Goal: Task Accomplishment & Management: Manage account settings

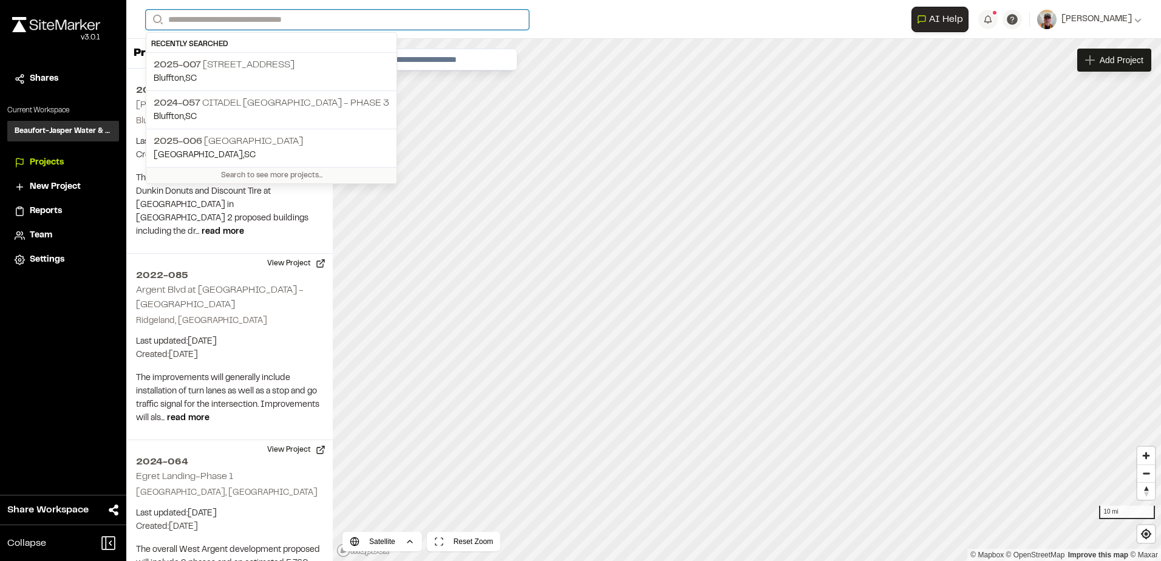
click at [217, 20] on input "Search" at bounding box center [337, 20] width 383 height 20
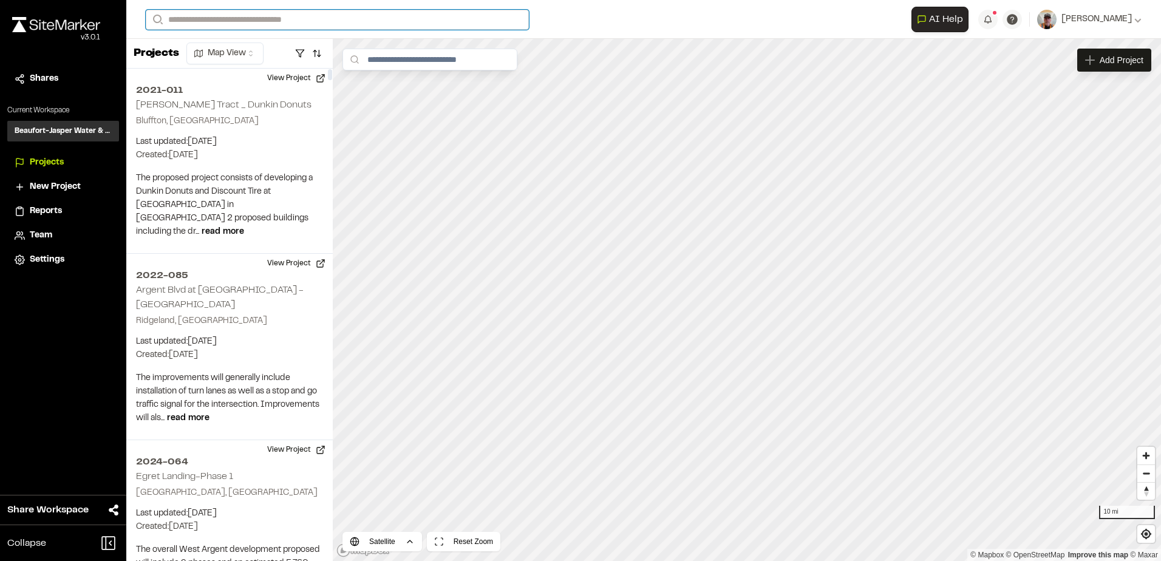
click at [305, 20] on input "Search" at bounding box center [337, 20] width 383 height 20
type input "********"
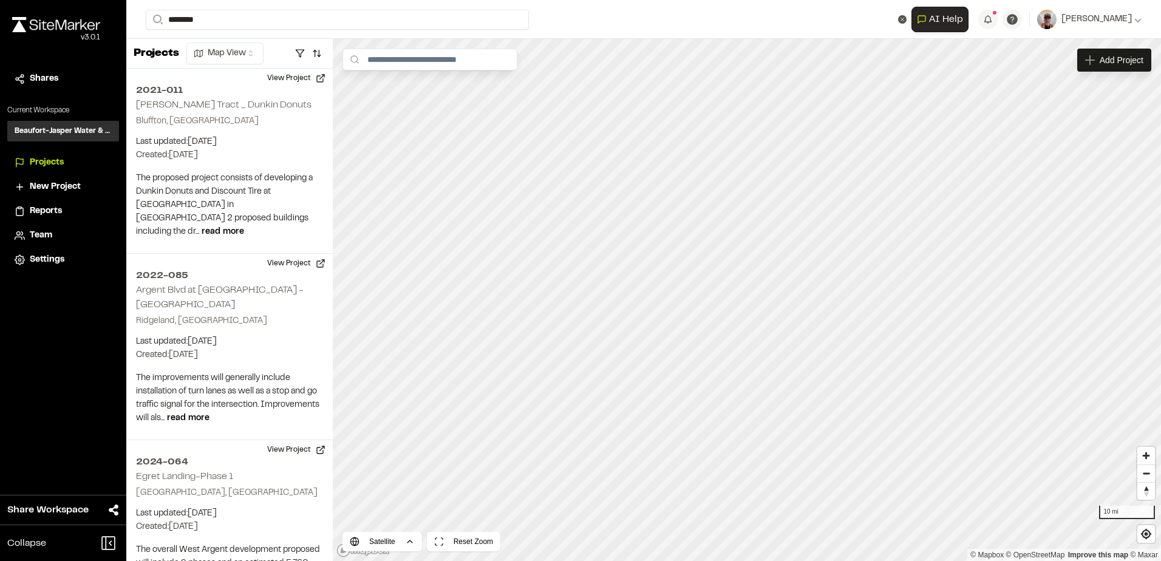
click at [239, 47] on p "2022-[GEOGRAPHIC_DATA] at [GEOGRAPHIC_DATA] - [GEOGRAPHIC_DATA]" at bounding box center [320, 48] width 332 height 15
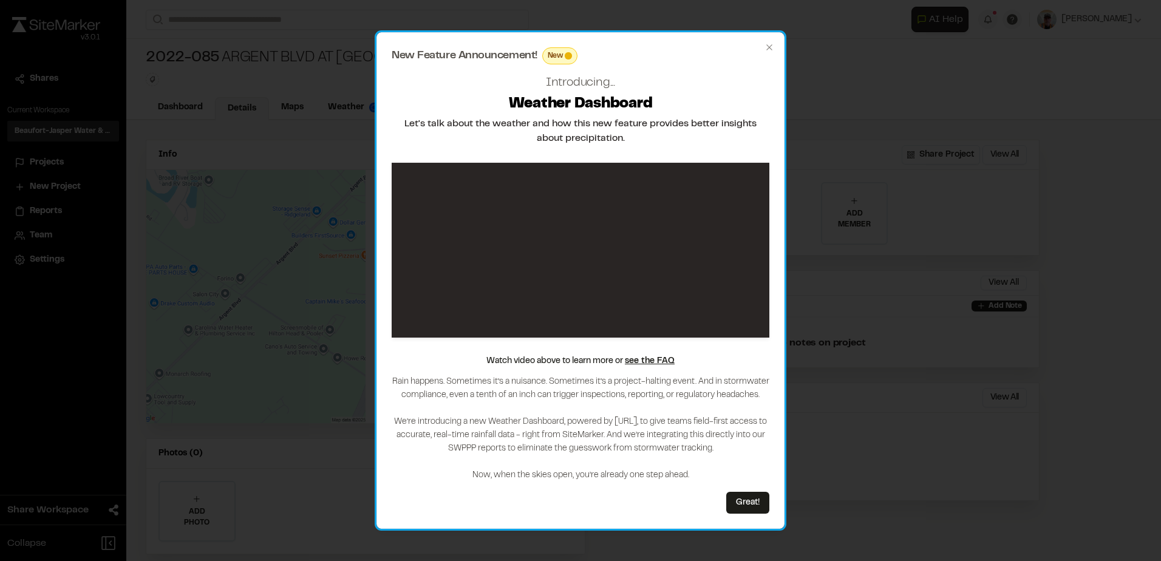
click at [771, 53] on div "New Feature Announcement! New Introducing... Weather Dashboard Let's talk about…" at bounding box center [580, 280] width 408 height 497
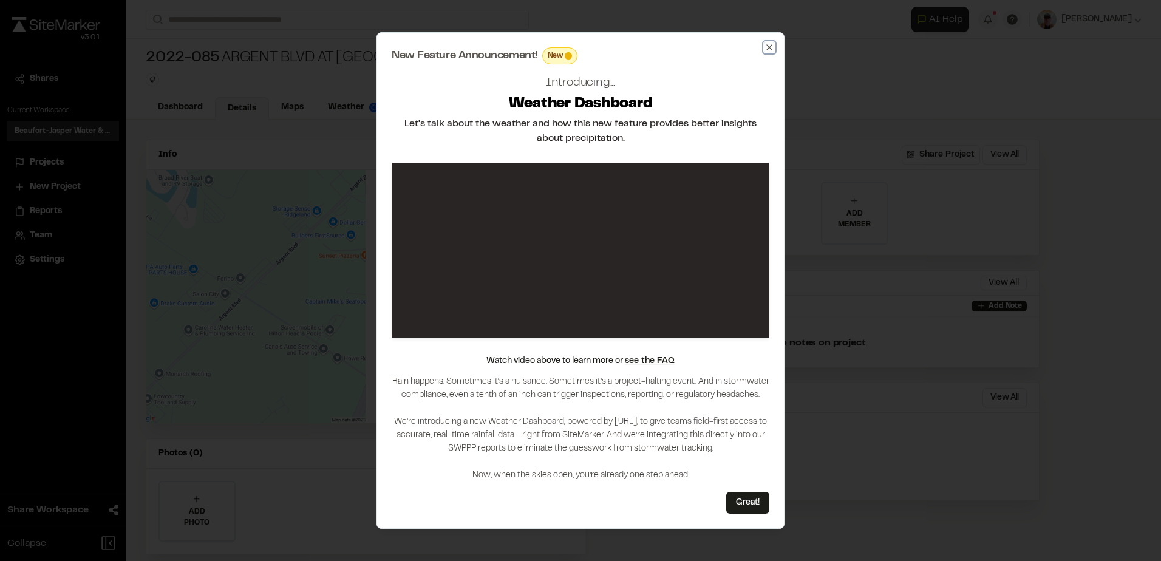
click at [770, 46] on icon "button" at bounding box center [770, 48] width 10 height 10
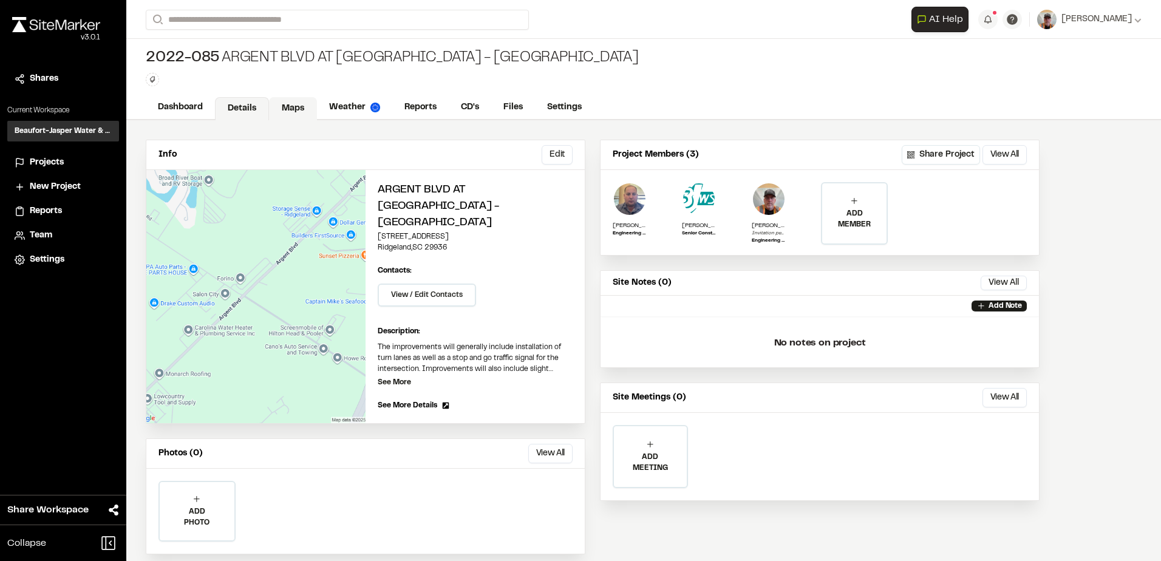
click at [291, 101] on link "Maps" at bounding box center [293, 108] width 48 height 23
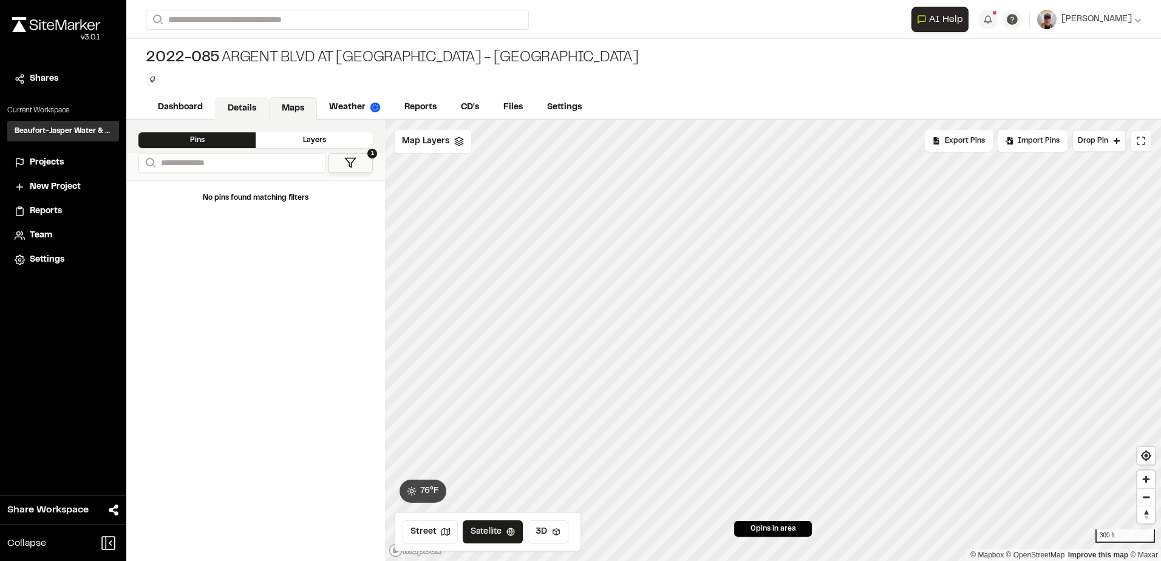
click at [245, 105] on link "Details" at bounding box center [242, 108] width 54 height 23
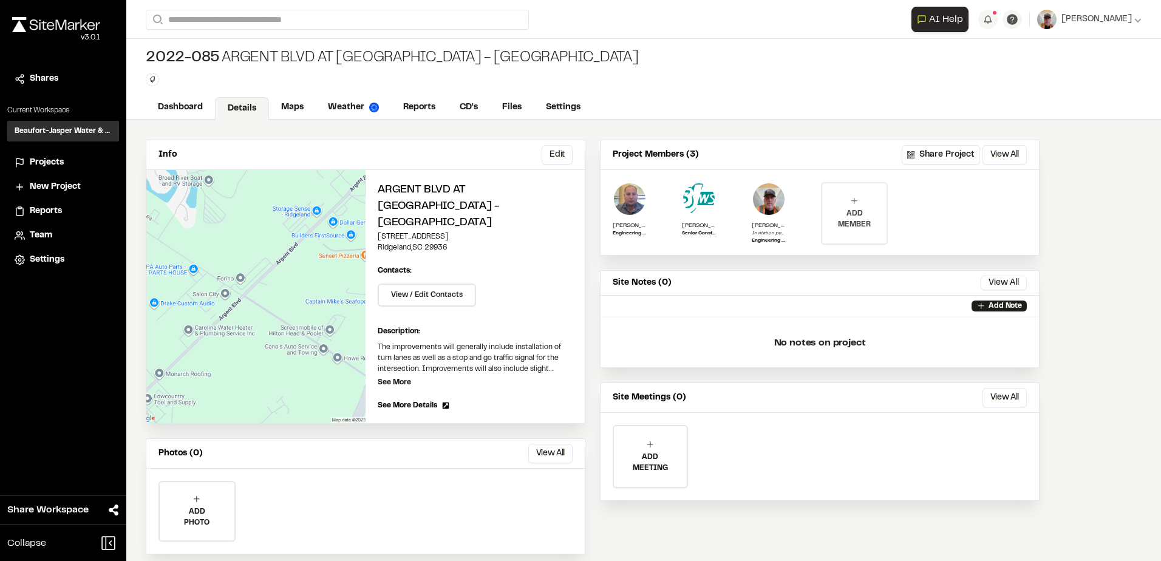
click at [860, 203] on div "ADD MEMBER" at bounding box center [854, 213] width 64 height 58
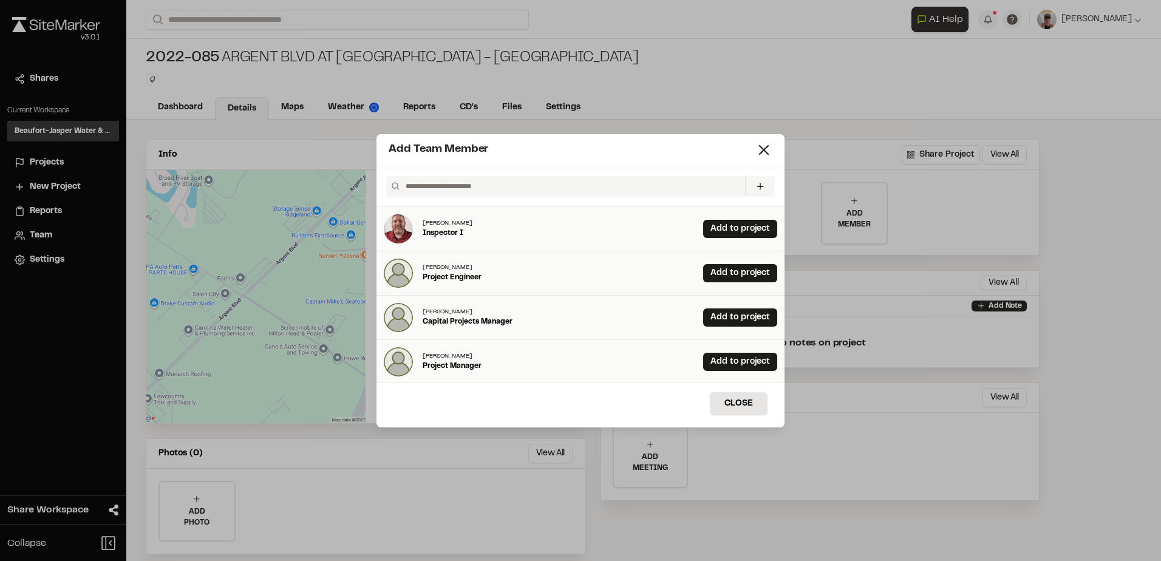
click at [491, 187] on input "text" at bounding box center [570, 186] width 339 height 21
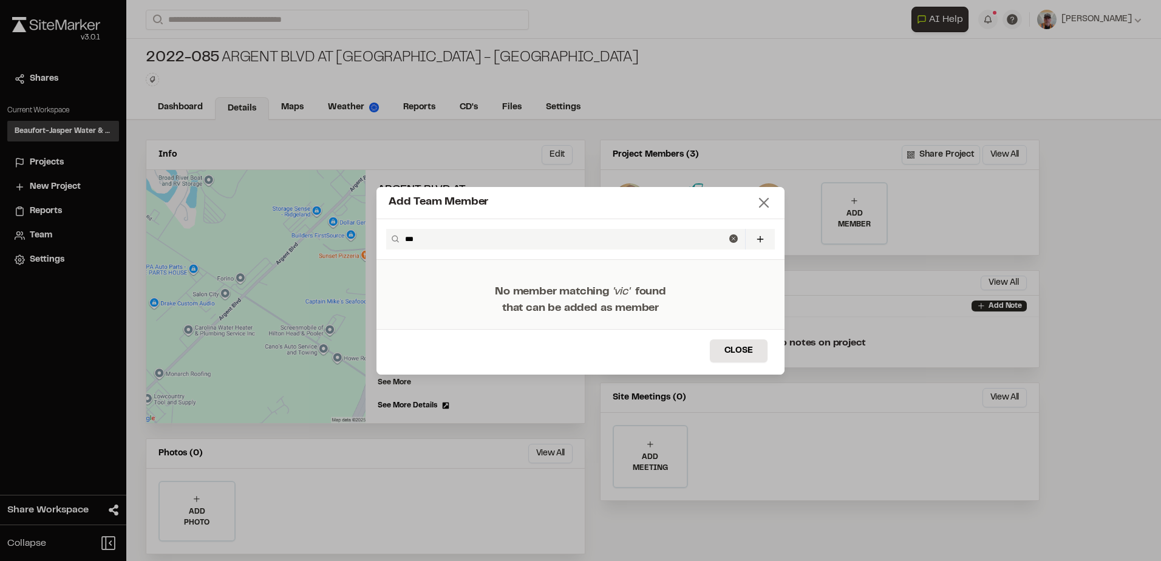
type input "***"
click at [763, 202] on line at bounding box center [764, 203] width 9 height 9
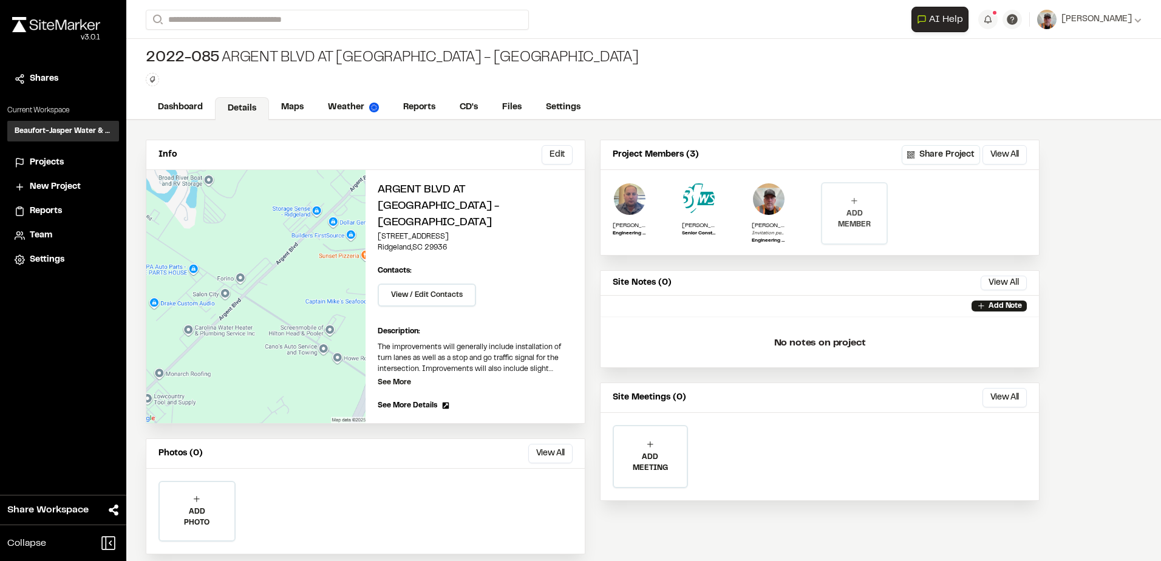
click at [857, 209] on p "ADD MEMBER" at bounding box center [854, 219] width 64 height 22
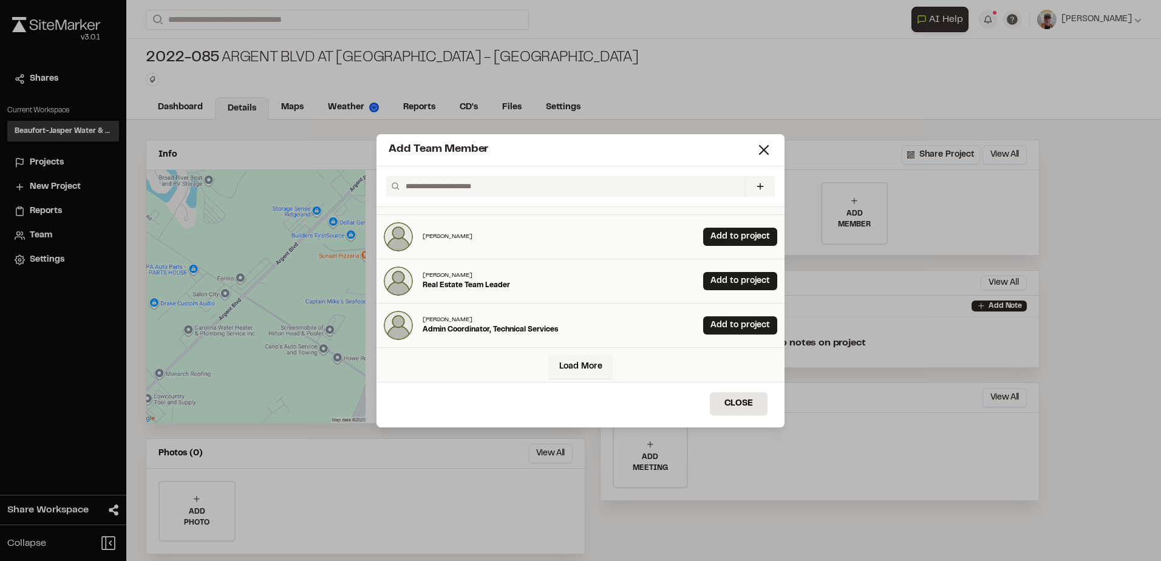
scroll to position [307, 0]
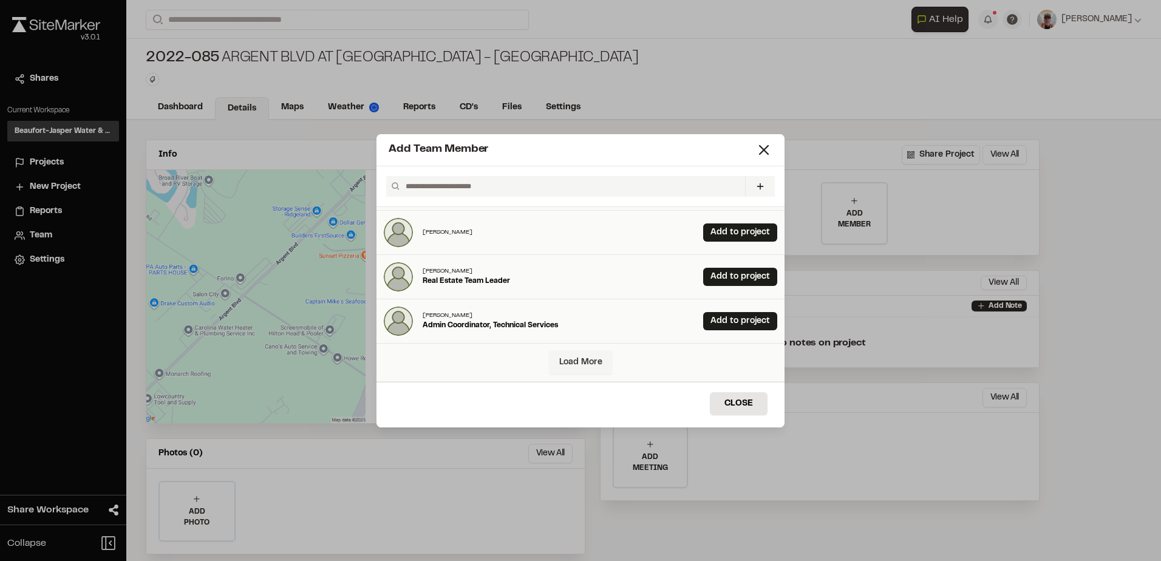
click at [579, 363] on link "Load More" at bounding box center [581, 362] width 63 height 23
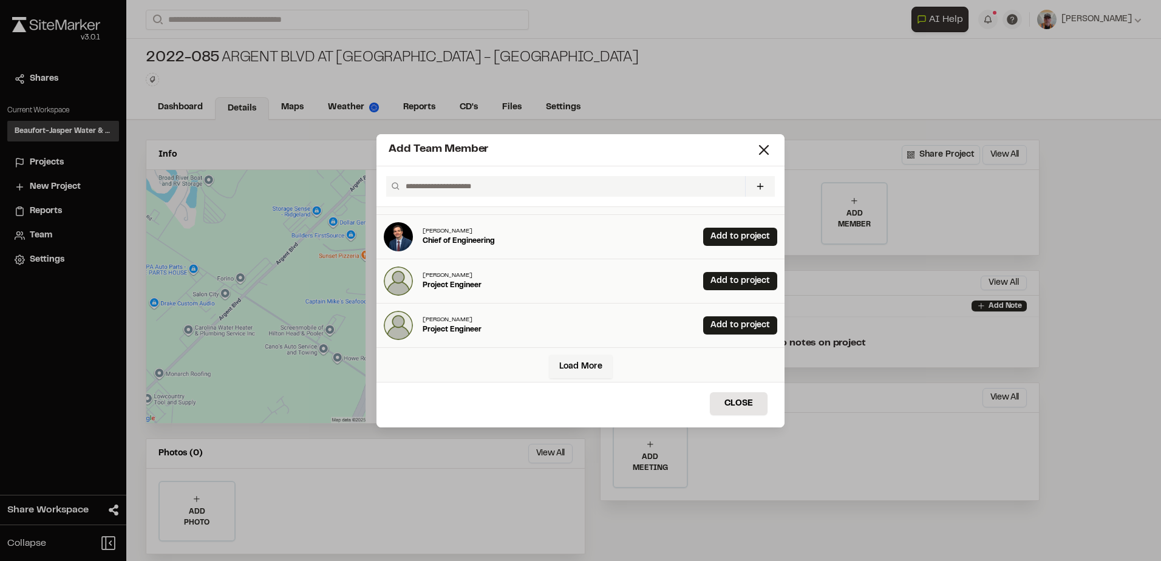
scroll to position [750, 0]
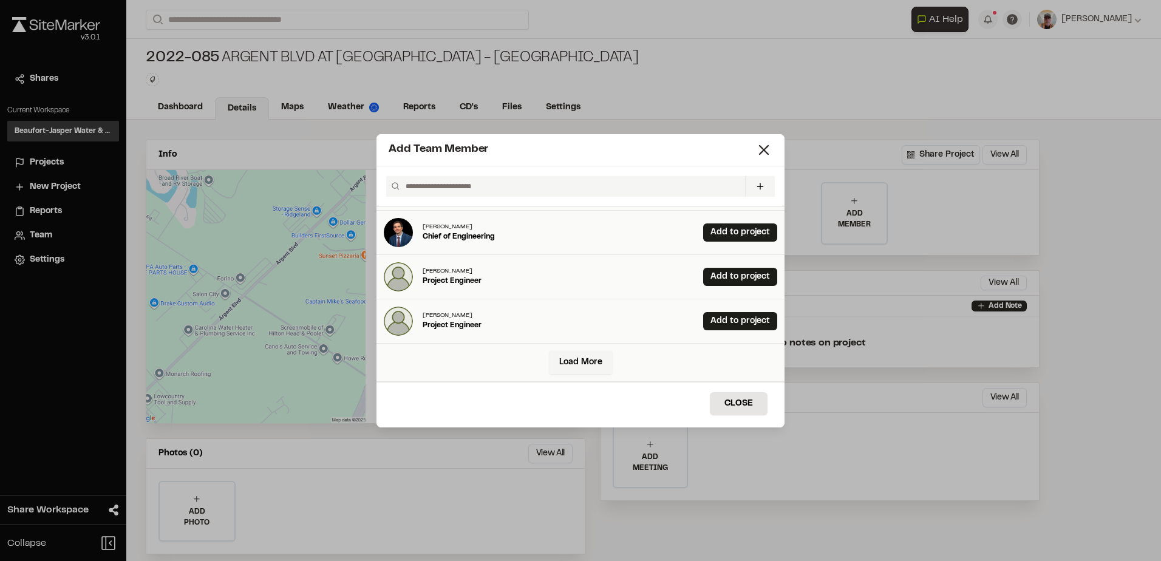
click at [452, 181] on input "text" at bounding box center [570, 186] width 339 height 21
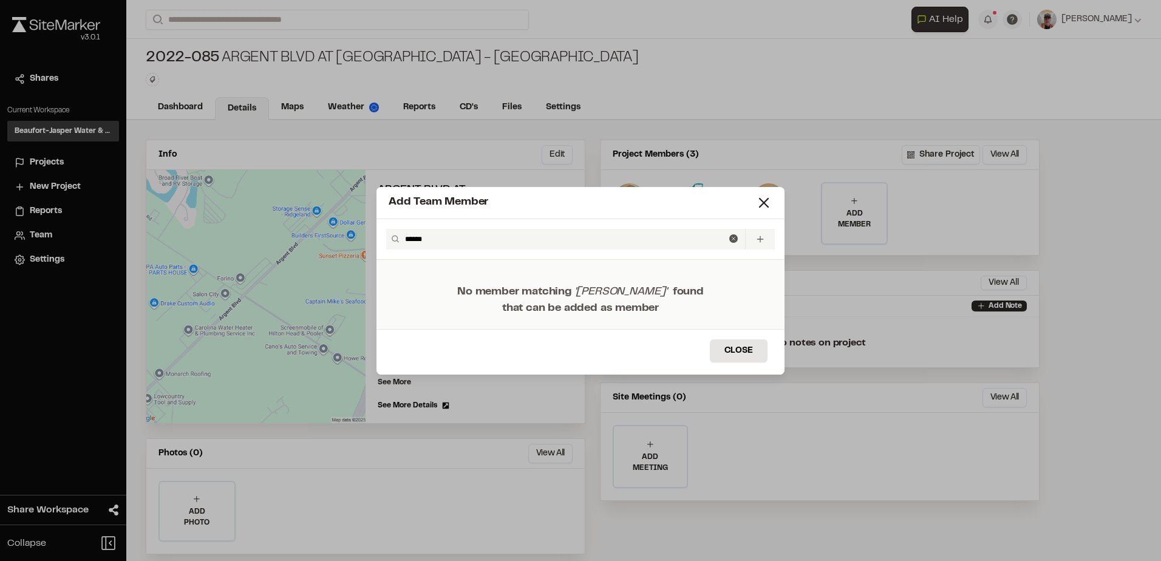
type input "******"
click at [762, 239] on line at bounding box center [759, 239] width 5 height 0
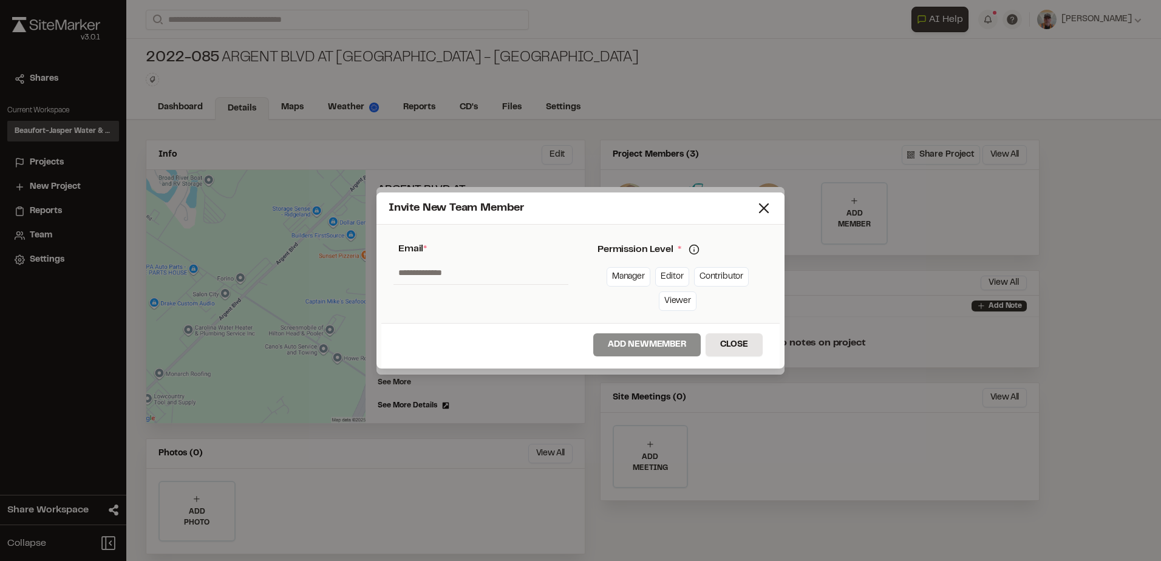
click at [407, 268] on input "text" at bounding box center [480, 272] width 175 height 23
type input "**"
click at [766, 208] on icon at bounding box center [763, 208] width 17 height 17
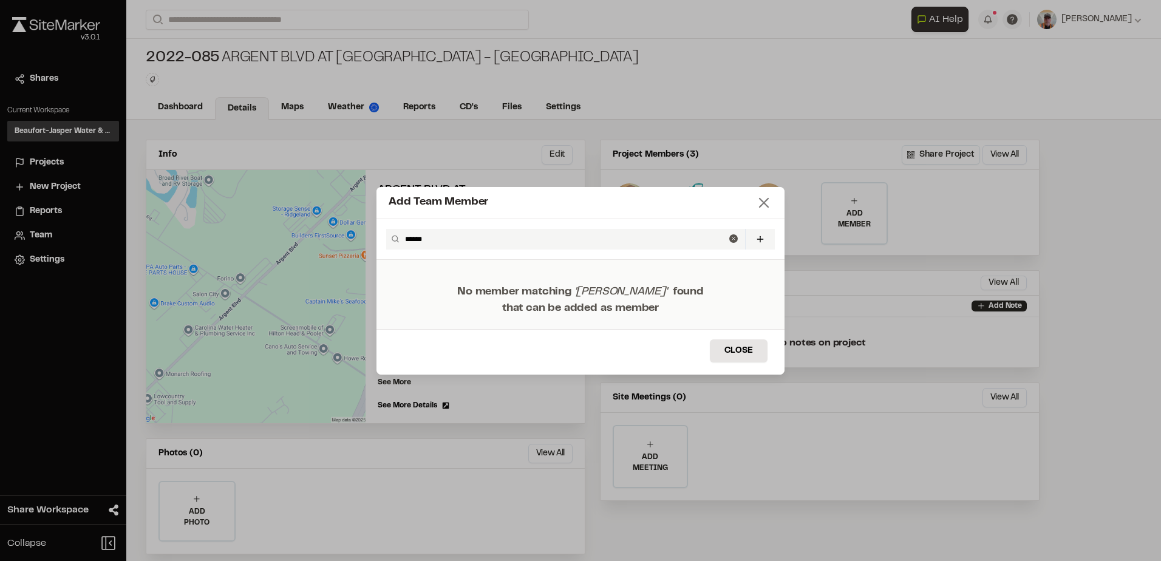
click at [760, 199] on line at bounding box center [764, 203] width 9 height 9
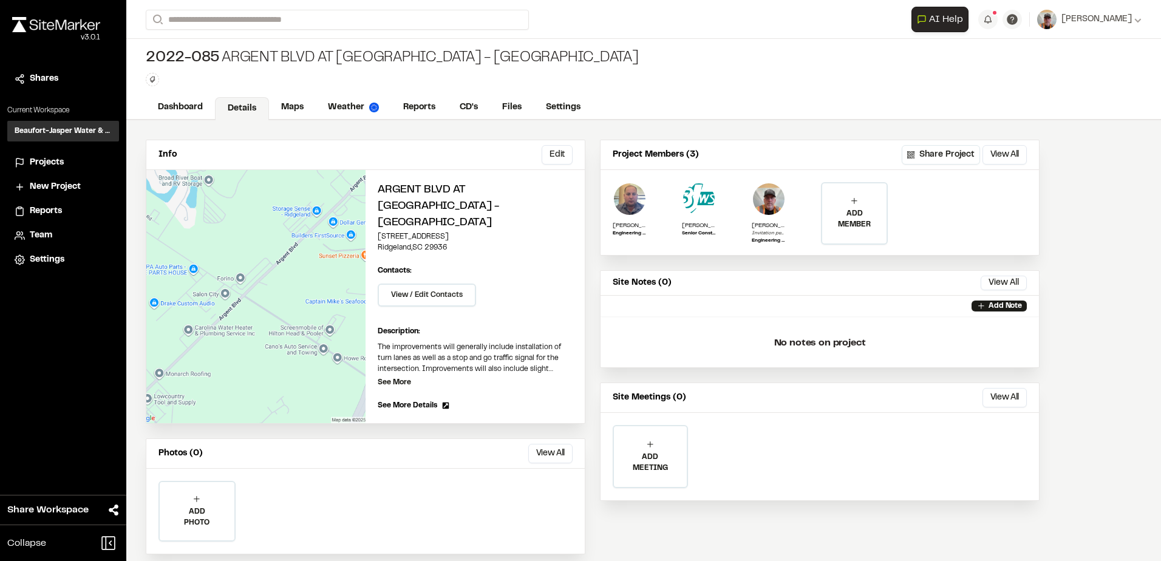
click at [1064, 177] on div "Info Edit Edit Argent Blvd at [GEOGRAPHIC_DATA] - [GEOGRAPHIC_DATA] [STREET_ADD…" at bounding box center [643, 347] width 1035 height 454
click at [186, 103] on link "Dashboard" at bounding box center [181, 108] width 70 height 23
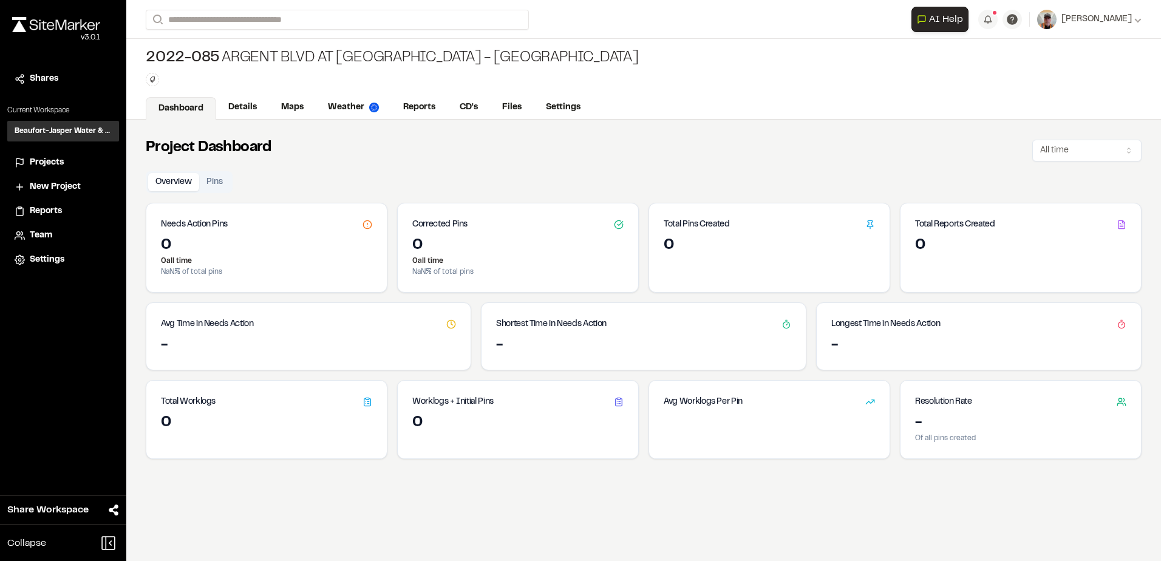
click at [169, 110] on link "Dashboard" at bounding box center [181, 108] width 70 height 23
click at [257, 111] on link "Details" at bounding box center [243, 108] width 54 height 23
